Goal: Task Accomplishment & Management: Manage account settings

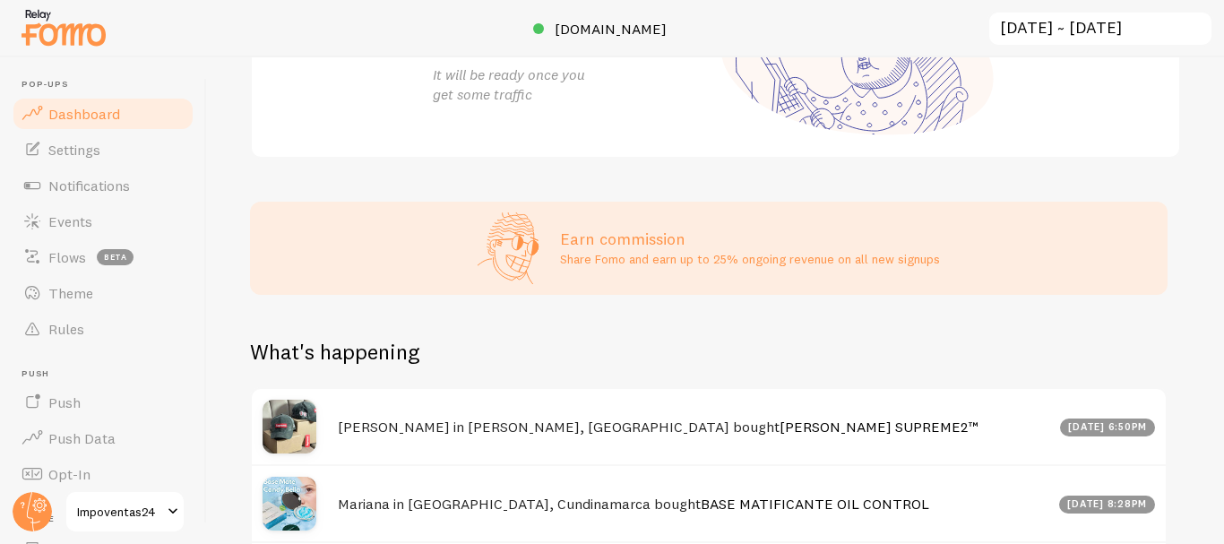
scroll to position [610, 0]
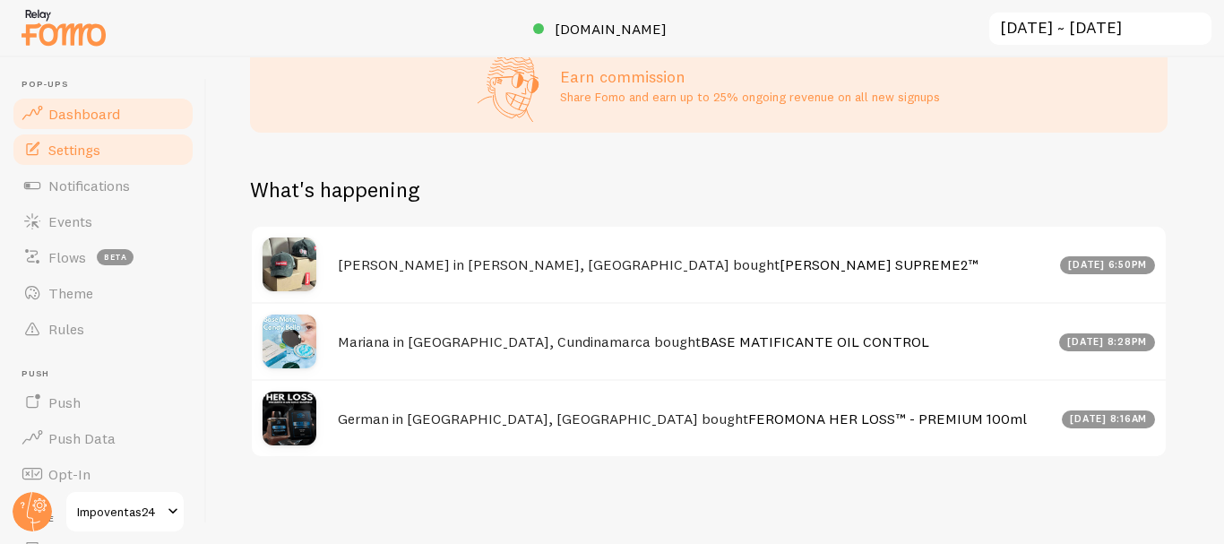
click at [81, 155] on span "Settings" at bounding box center [74, 150] width 52 height 18
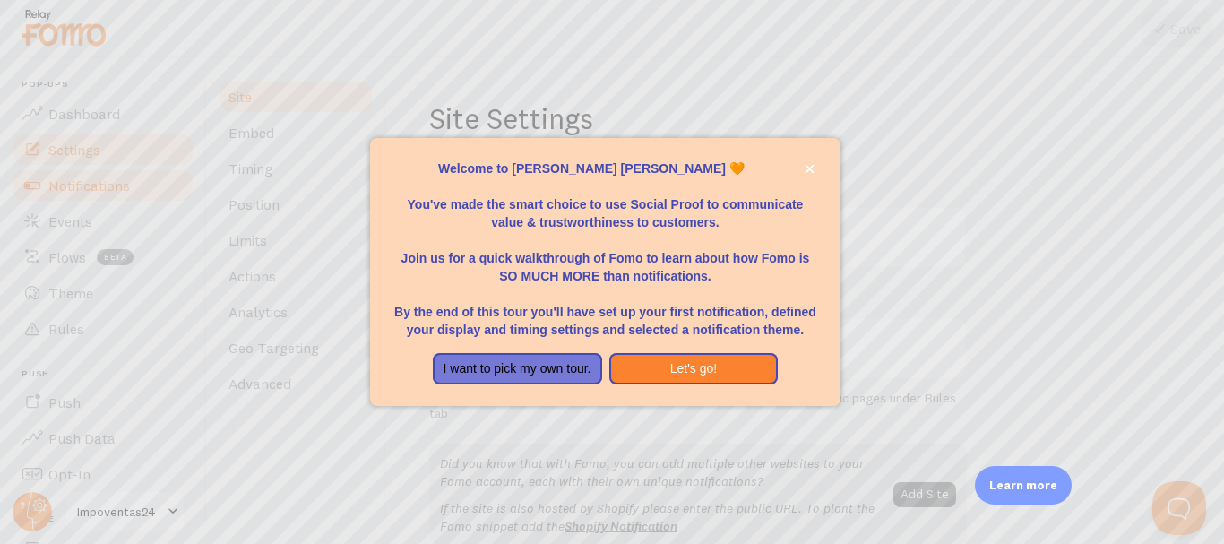
click at [89, 179] on div at bounding box center [612, 272] width 1224 height 544
click at [809, 170] on icon "close," at bounding box center [809, 168] width 9 height 9
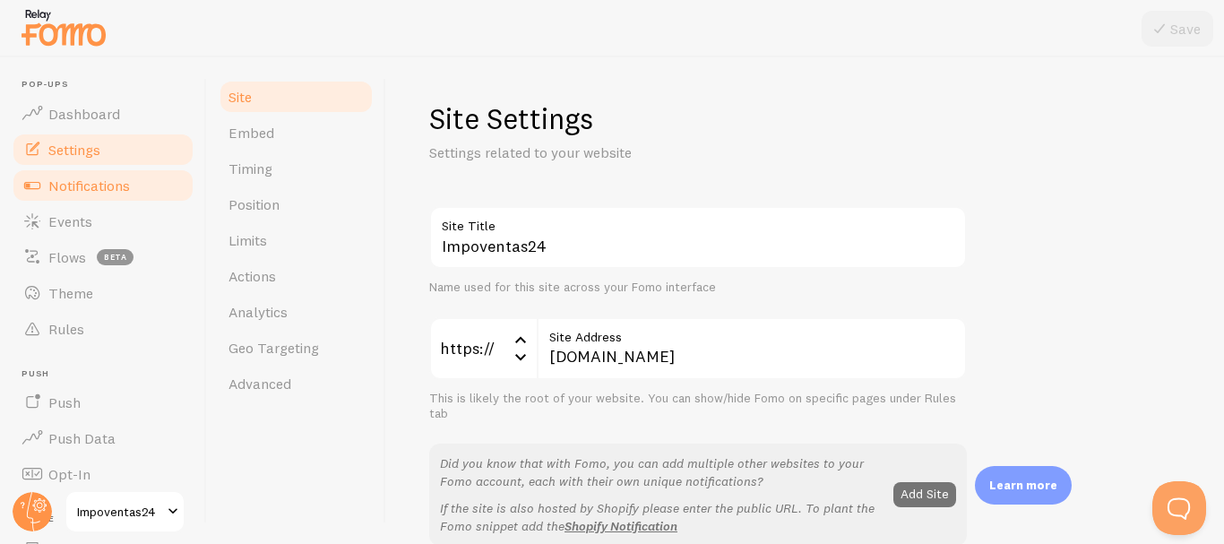
click at [51, 182] on span "Notifications" at bounding box center [89, 186] width 82 height 18
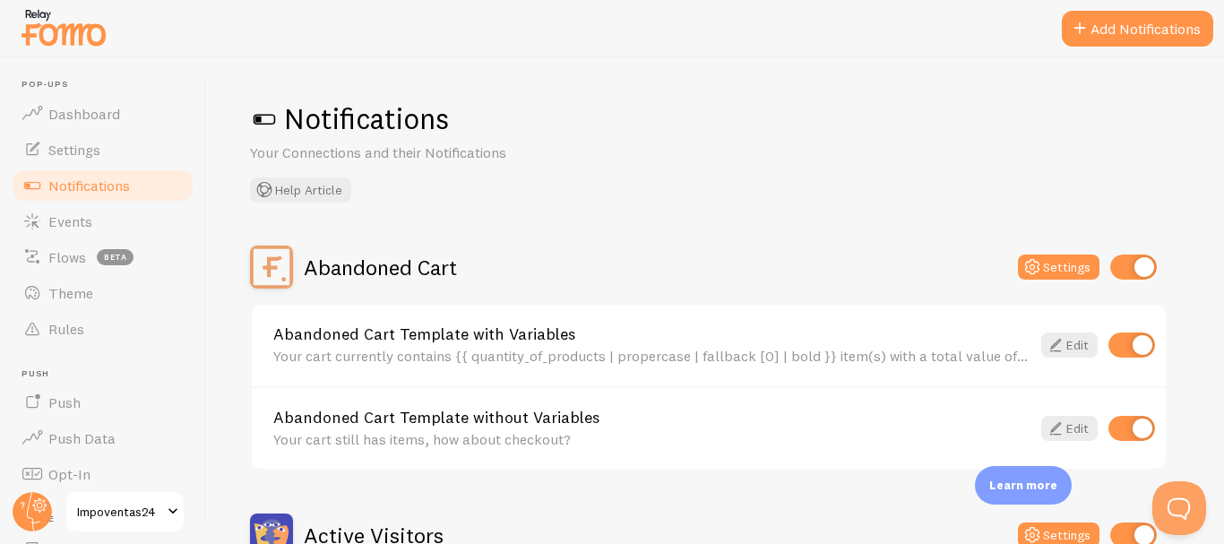
click at [1134, 274] on input "checkbox" at bounding box center [1134, 267] width 47 height 25
checkbox input "false"
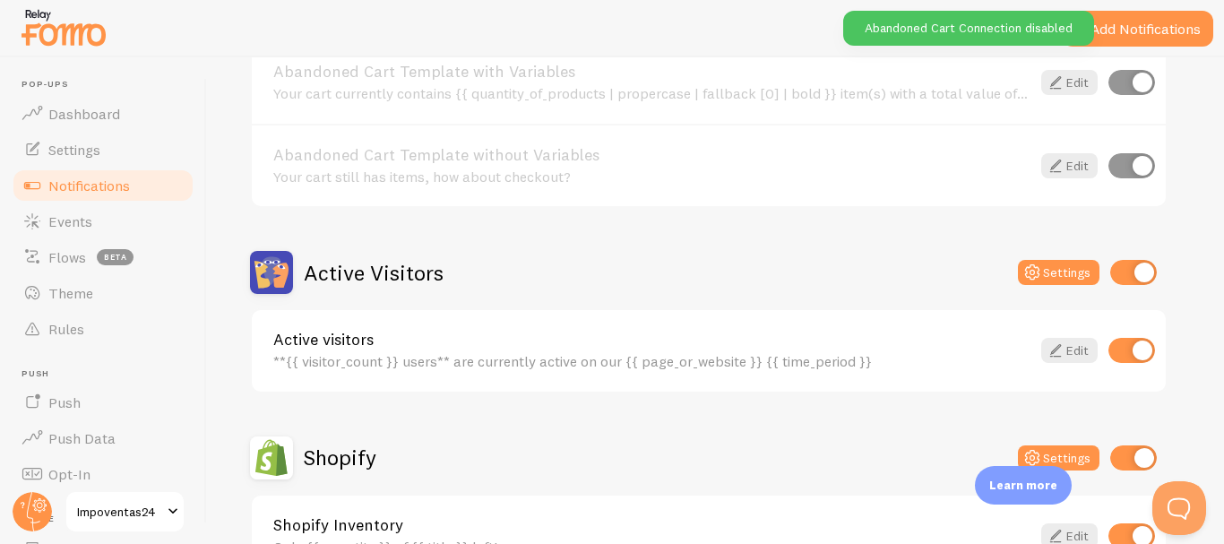
scroll to position [312, 0]
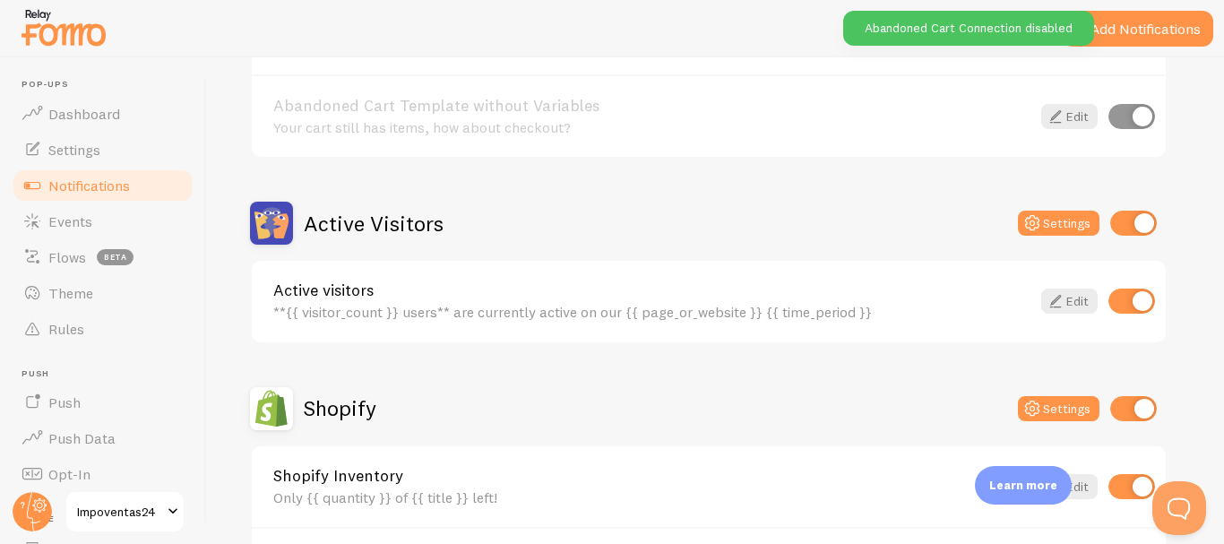
click at [1135, 219] on input "checkbox" at bounding box center [1134, 223] width 47 height 25
checkbox input "false"
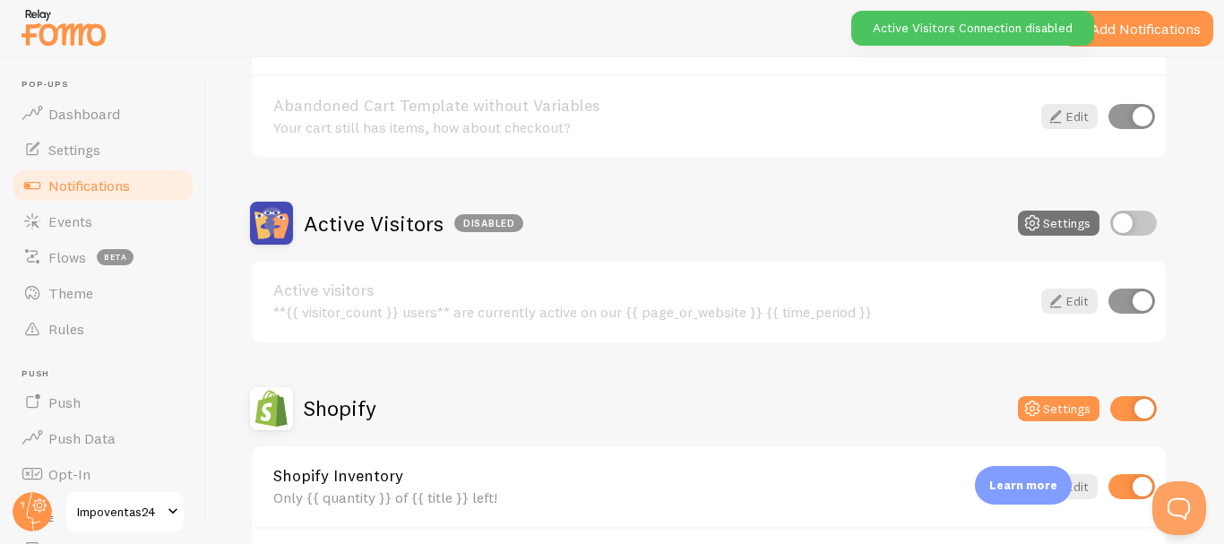
click at [1151, 396] on input "checkbox" at bounding box center [1134, 408] width 47 height 25
checkbox input "false"
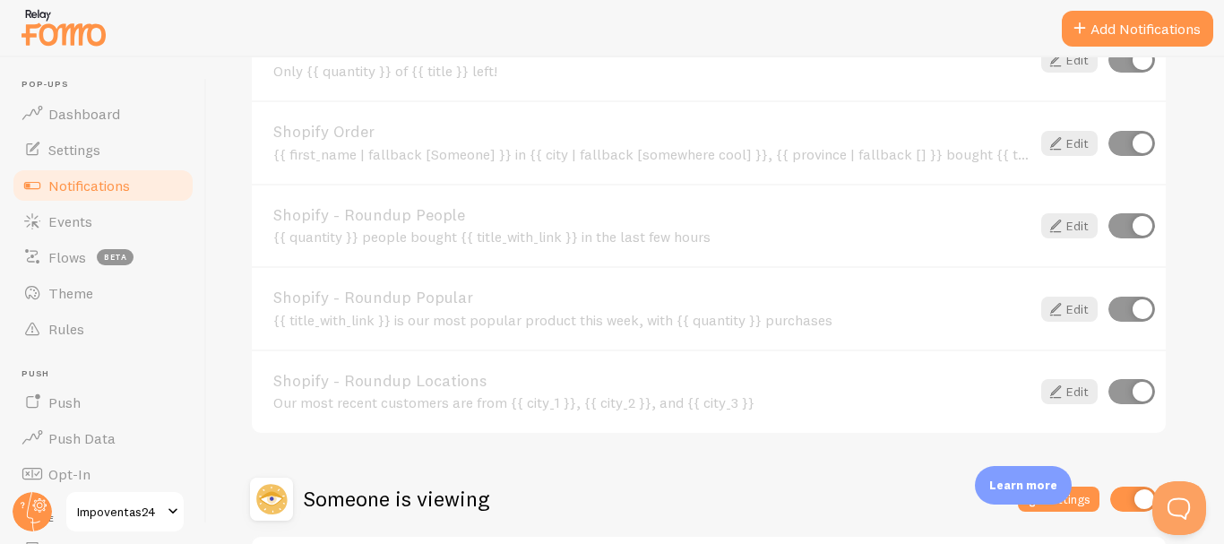
scroll to position [739, 0]
click at [66, 402] on span "Push" at bounding box center [64, 403] width 32 height 18
